Goal: Task Accomplishment & Management: Use online tool/utility

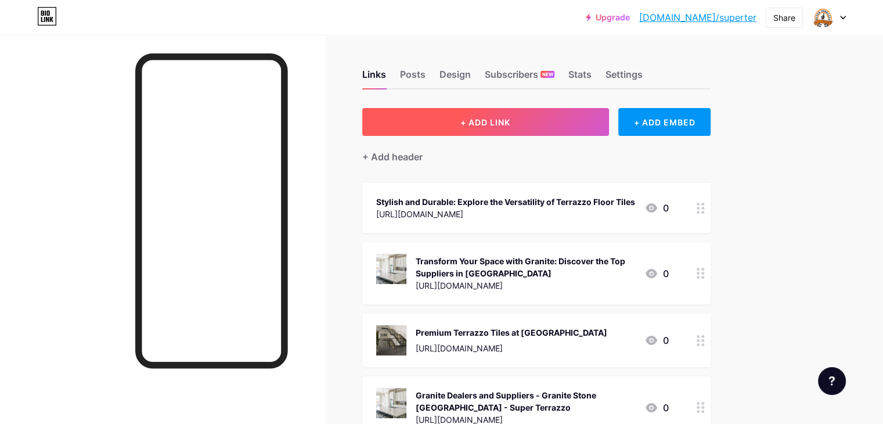
click at [506, 114] on button "+ ADD LINK" at bounding box center [485, 122] width 247 height 28
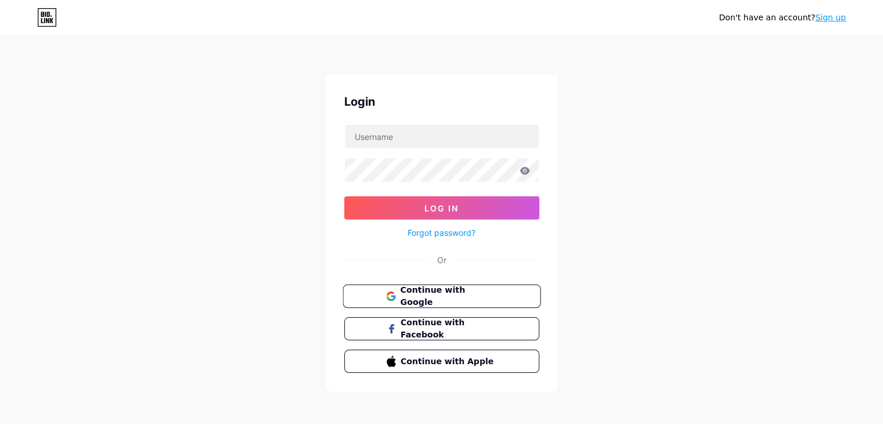
click at [404, 298] on span "Continue with Google" at bounding box center [448, 296] width 97 height 25
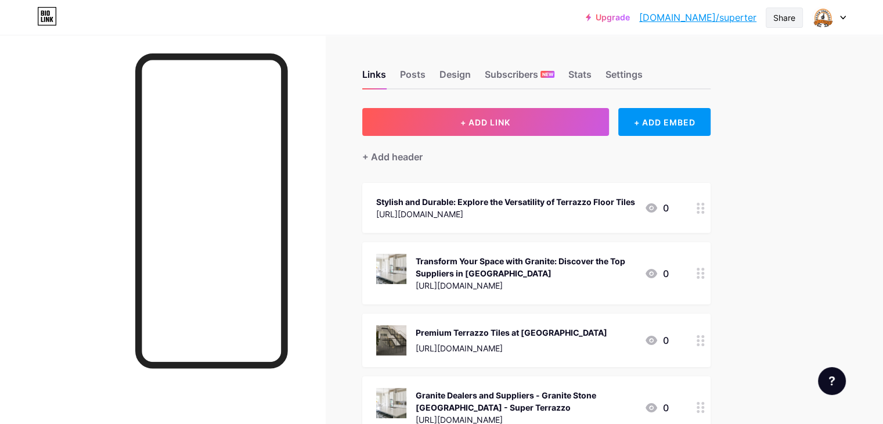
click at [801, 22] on div "Share" at bounding box center [784, 18] width 37 height 20
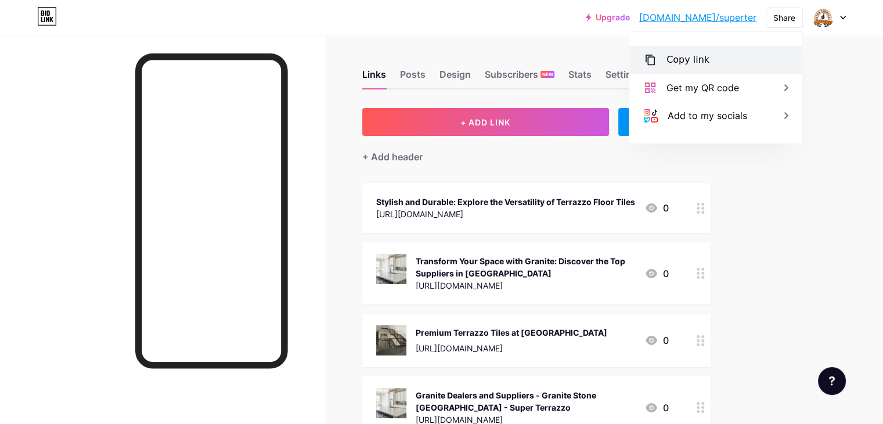
click at [733, 53] on div "Copy link" at bounding box center [715, 60] width 173 height 28
